Goal: Register for event/course

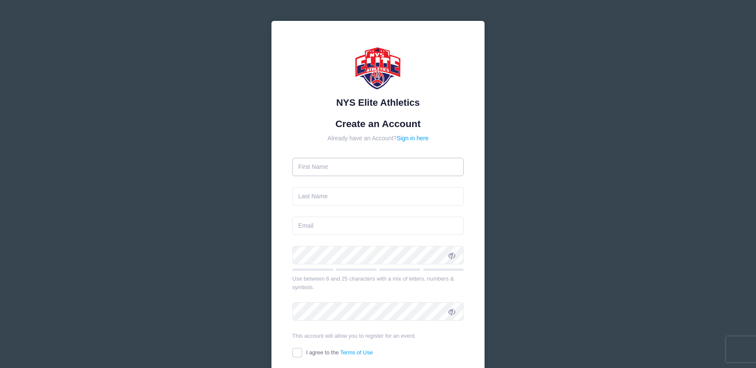
click at [380, 165] on input "text" at bounding box center [378, 167] width 172 height 18
click at [357, 171] on input "text" at bounding box center [378, 167] width 172 height 18
type input "[PERSON_NAME]"
type input "[EMAIL_ADDRESS][DOMAIN_NAME]"
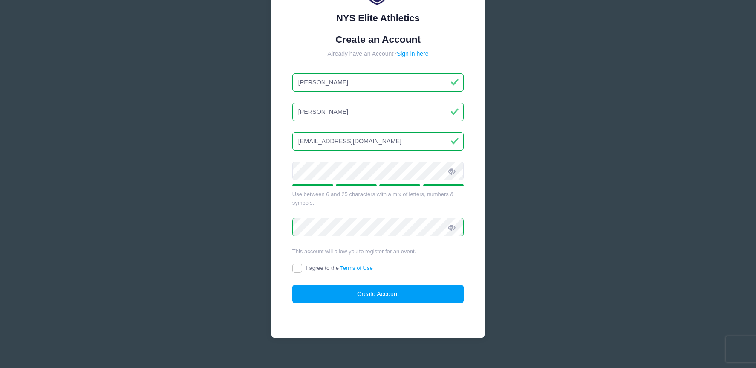
scroll to position [85, 0]
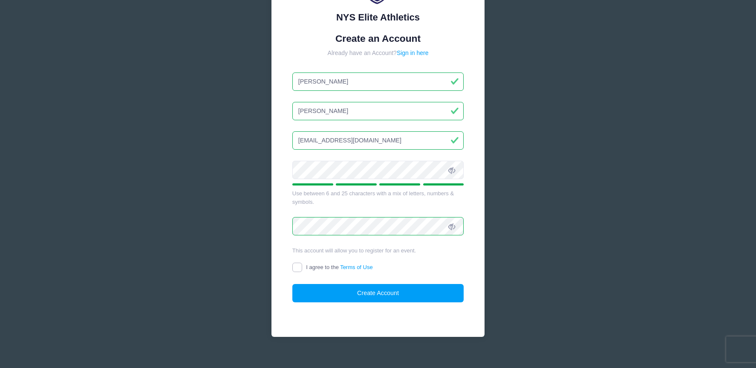
click at [295, 266] on input "I agree to the Terms of Use" at bounding box center [297, 267] width 10 height 10
checkbox input "true"
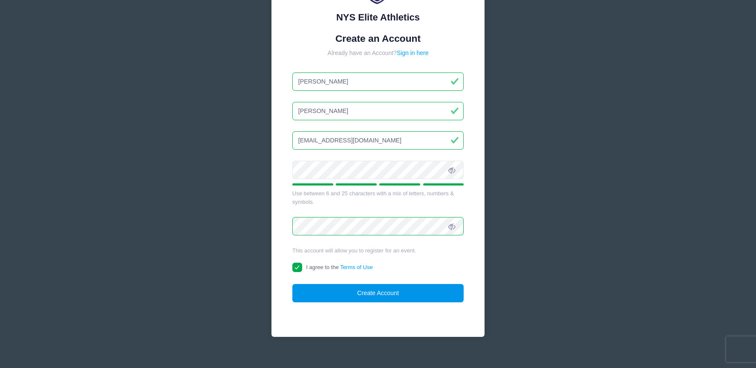
click at [349, 291] on button "Create Account" at bounding box center [378, 293] width 172 height 18
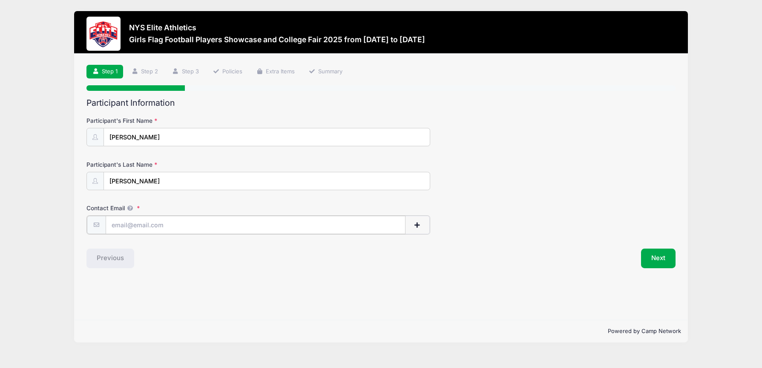
click at [180, 224] on input "Contact Email" at bounding box center [256, 225] width 300 height 18
type input "[EMAIL_ADDRESS][DOMAIN_NAME]"
click at [653, 255] on button "Next" at bounding box center [658, 258] width 35 height 20
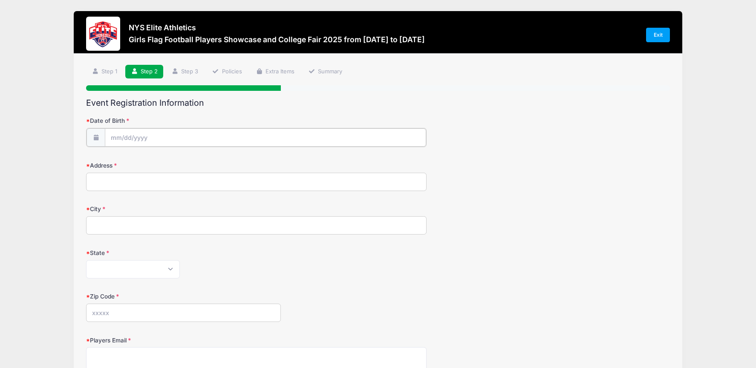
click at [146, 138] on input "Date of Birth" at bounding box center [265, 137] width 321 height 18
click at [116, 159] on icon at bounding box center [118, 161] width 6 height 6
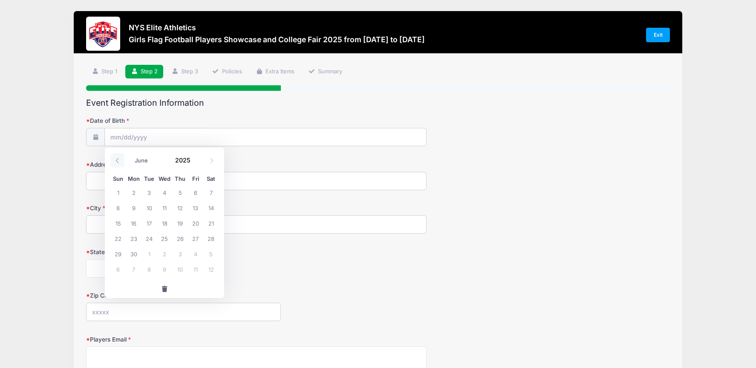
click at [116, 159] on icon at bounding box center [118, 161] width 6 height 6
select select "1"
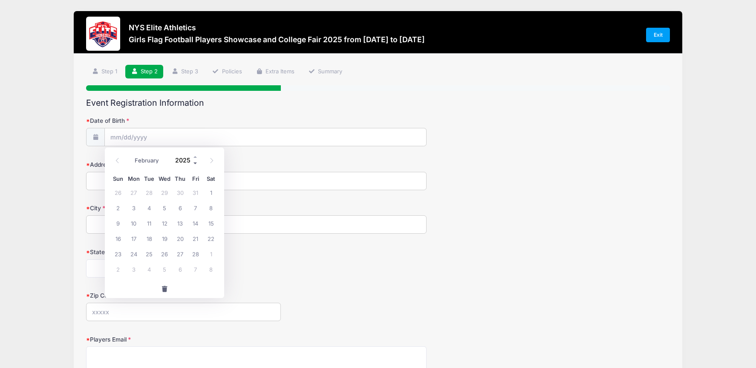
click at [193, 162] on span at bounding box center [196, 163] width 6 height 6
click at [193, 163] on span at bounding box center [196, 163] width 6 height 6
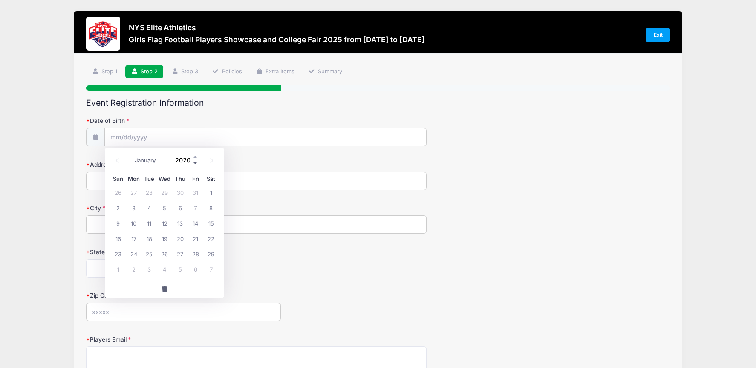
click at [193, 163] on span at bounding box center [196, 163] width 6 height 6
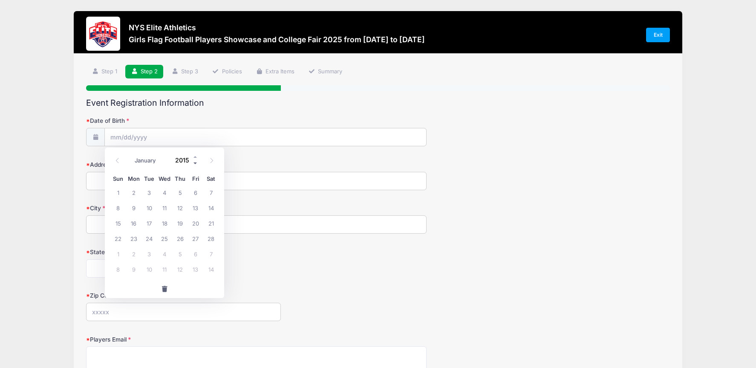
click at [193, 163] on span at bounding box center [196, 163] width 6 height 6
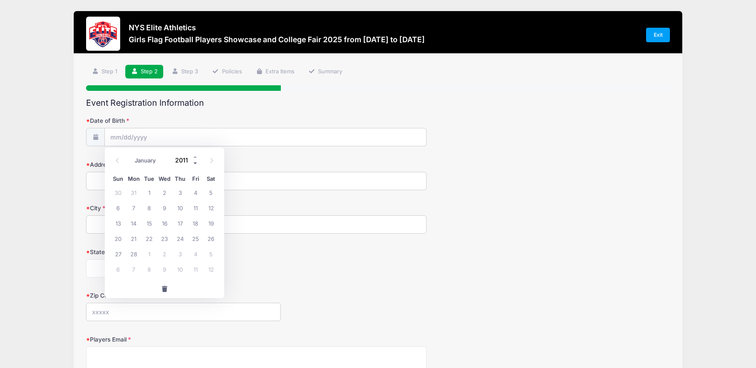
type input "2010"
click at [119, 160] on icon at bounding box center [118, 161] width 6 height 6
select select "0"
click at [119, 160] on icon at bounding box center [118, 161] width 6 height 6
type input "2009"
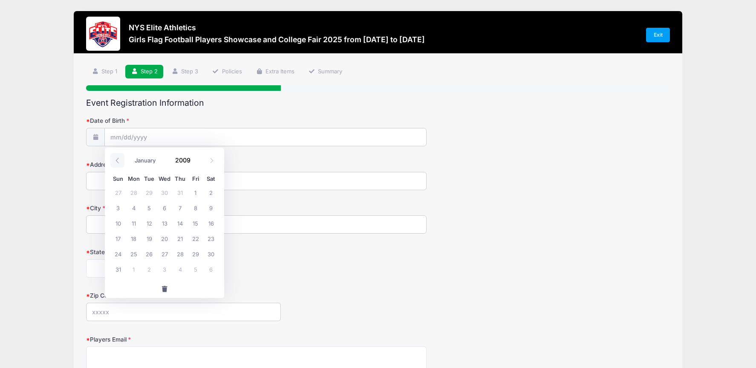
select select "11"
click at [161, 239] on span "23" at bounding box center [164, 237] width 15 height 15
type input "12/23/2009"
click at [130, 181] on input "Address" at bounding box center [256, 181] width 340 height 18
type input "2866 GARDEN ST"
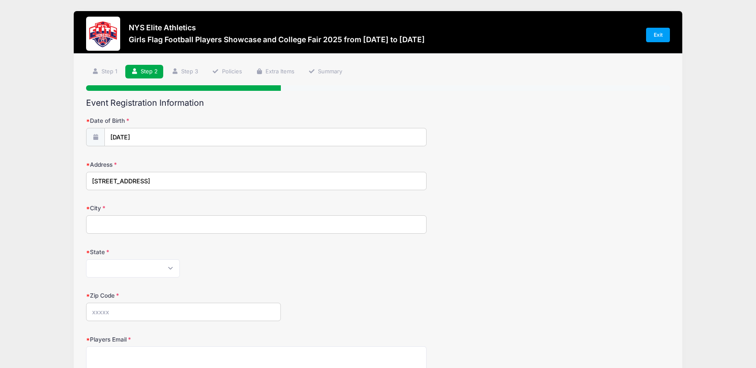
type input "AVON"
select select "NY"
type input "14414"
type input "5857325154"
type input "[EMAIL_ADDRESS][DOMAIN_NAME]"
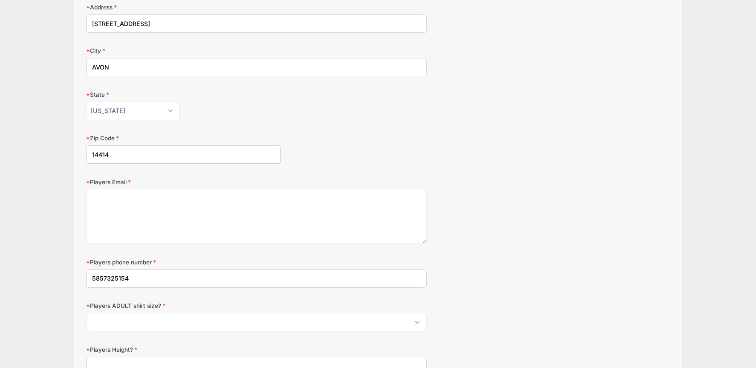
scroll to position [170, 0]
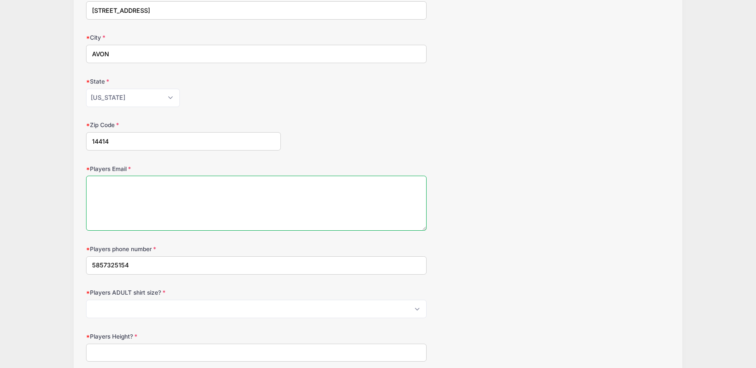
click at [124, 189] on textarea "Players Email" at bounding box center [256, 203] width 340 height 55
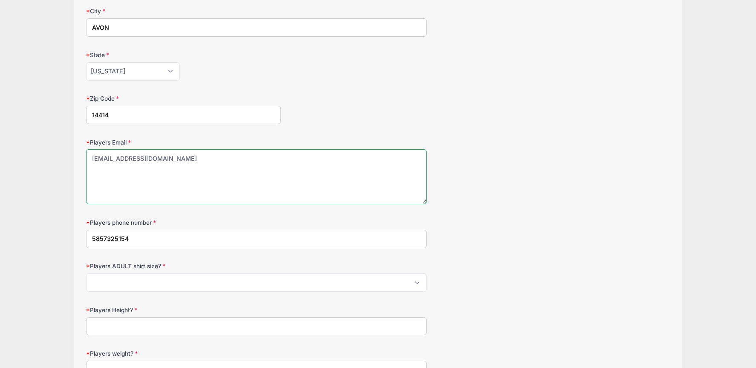
scroll to position [213, 0]
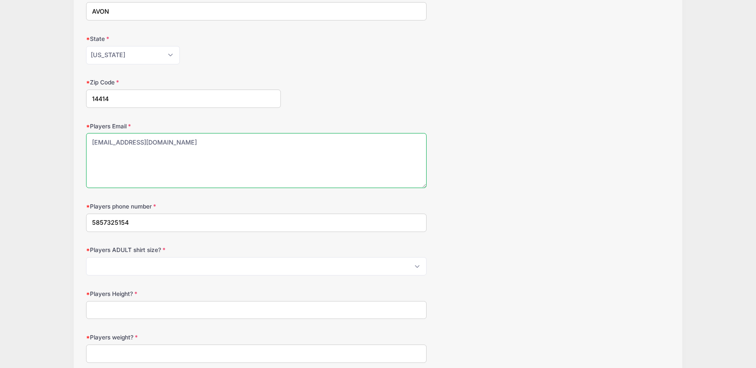
type textarea "[EMAIL_ADDRESS][DOMAIN_NAME]"
click at [143, 264] on select "Please Select S M L XL 2XL 3XL 4XL" at bounding box center [256, 266] width 340 height 18
select select "S"
click at [86, 257] on select "Please Select S M L XL 2XL 3XL 4XL" at bounding box center [256, 266] width 340 height 18
click at [144, 309] on input "Players Height?" at bounding box center [256, 310] width 340 height 18
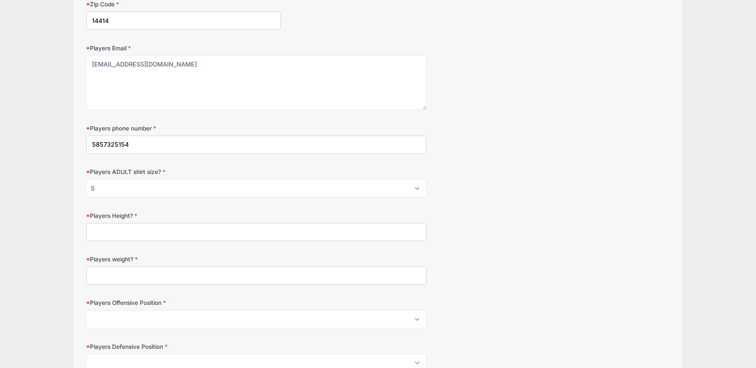
scroll to position [426, 0]
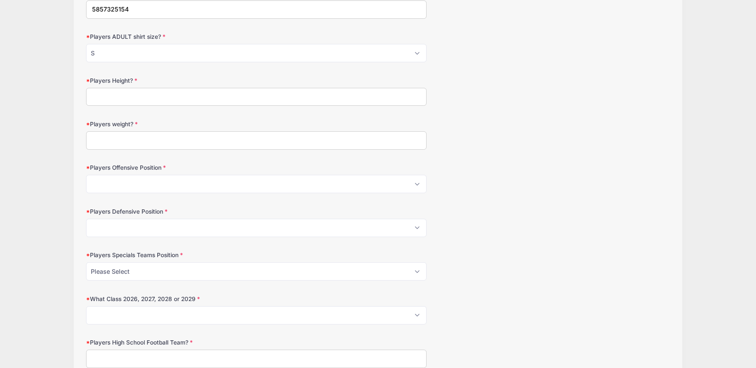
click at [118, 96] on input "Players Height?" at bounding box center [256, 97] width 340 height 18
type input "5'1""
click at [119, 139] on input "Players weight?" at bounding box center [256, 140] width 340 height 18
type input "100"
click at [144, 179] on select "Please Select OL Center QB RB FB HB WR TE Athlete Kicker" at bounding box center [256, 184] width 340 height 18
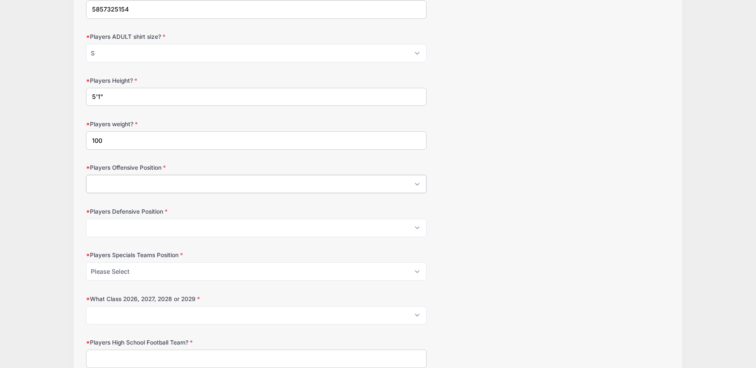
select select "FB"
click at [86, 175] on select "Please Select OL Center QB RB FB HB WR TE Athlete Kicker" at bounding box center [256, 184] width 340 height 18
click at [141, 231] on select "Please Select DL DE ILB OLB SS FS CB Punter" at bounding box center [256, 228] width 340 height 18
select select "DL"
click at [86, 219] on select "Please Select DL DE ILB OLB SS FS CB Punter" at bounding box center [256, 228] width 340 height 18
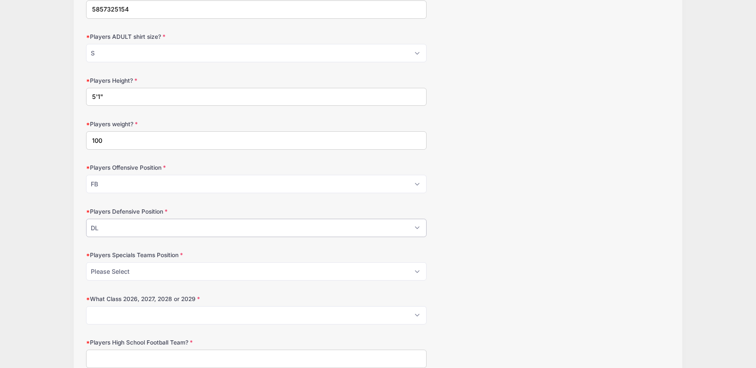
click at [204, 228] on select "Please Select DL DE ILB OLB SS FS CB Punter" at bounding box center [256, 228] width 340 height 18
click at [551, 60] on div "Players ADULT shirt size? Please Select S M L XL 2XL 3XL 4XL" at bounding box center [378, 47] width 584 height 30
